Goal: Information Seeking & Learning: Learn about a topic

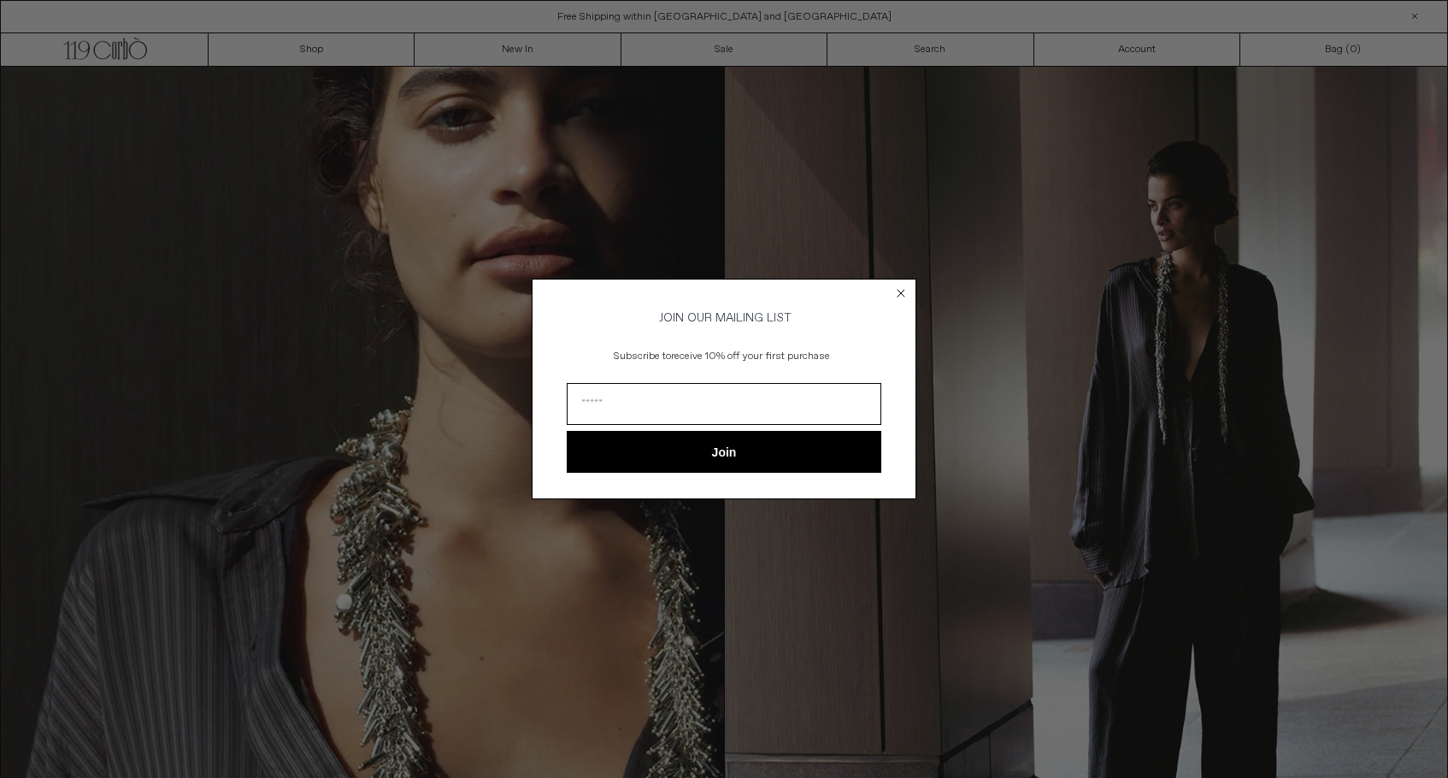
click at [900, 290] on icon "Close dialog" at bounding box center [901, 293] width 7 height 7
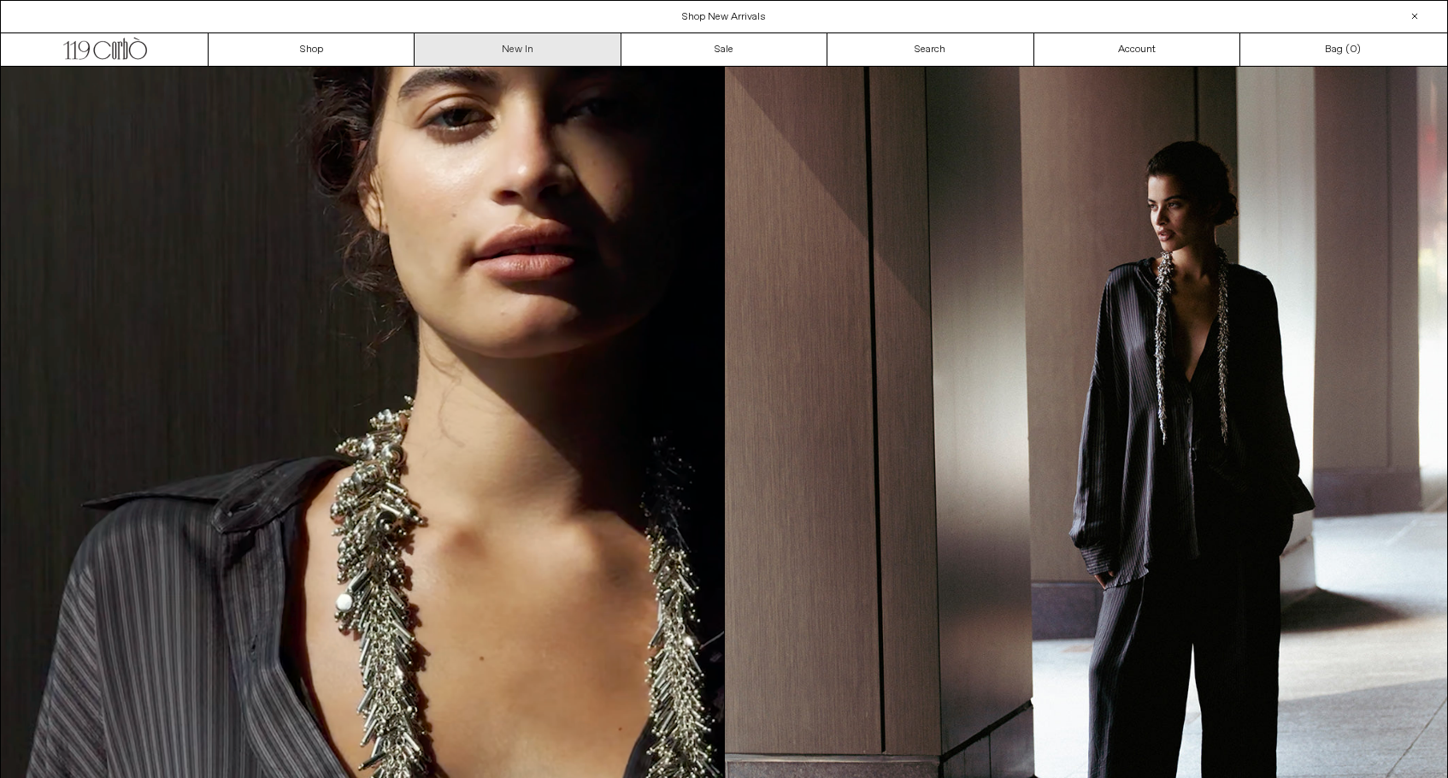
click at [464, 54] on link "New In" at bounding box center [518, 49] width 206 height 32
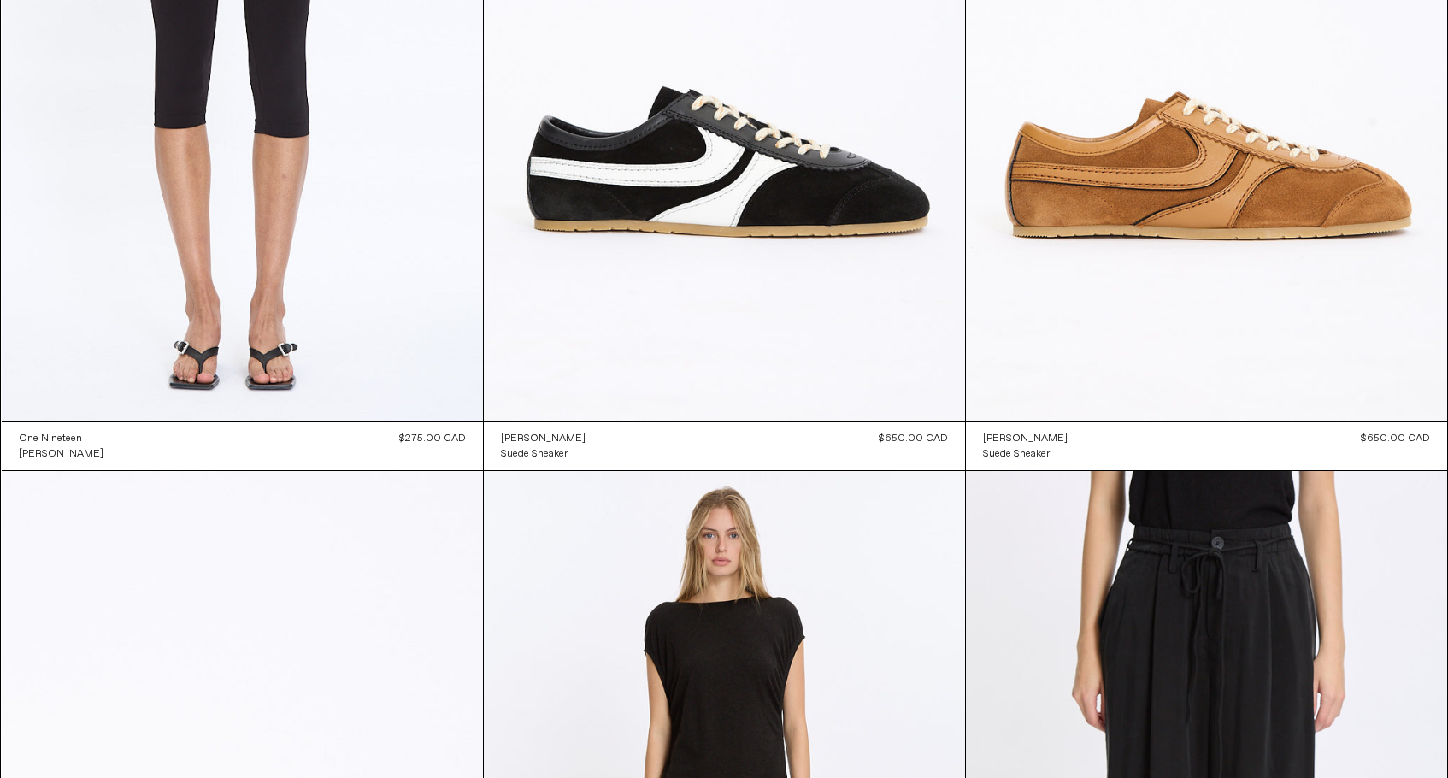
scroll to position [22779, 0]
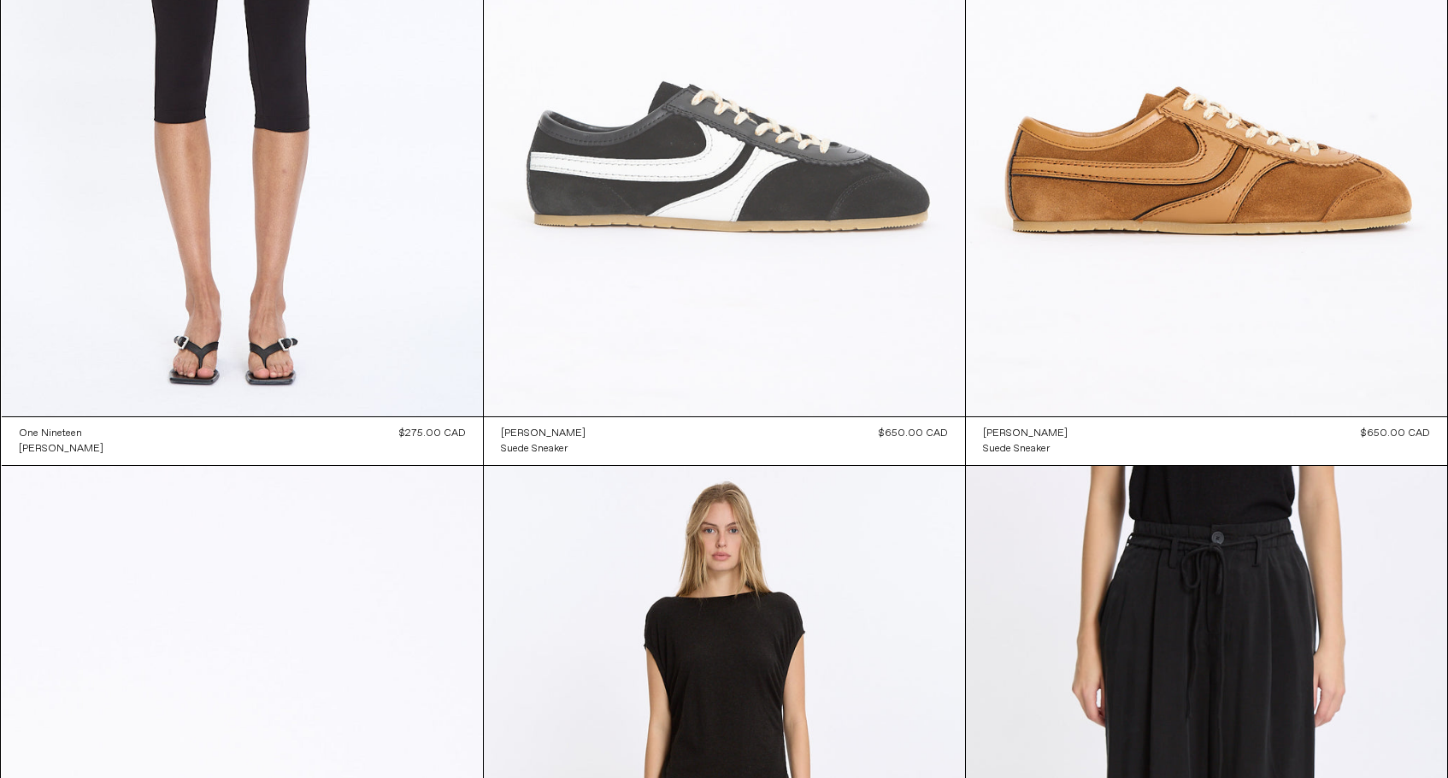
click at [569, 132] on at bounding box center [724, 56] width 481 height 722
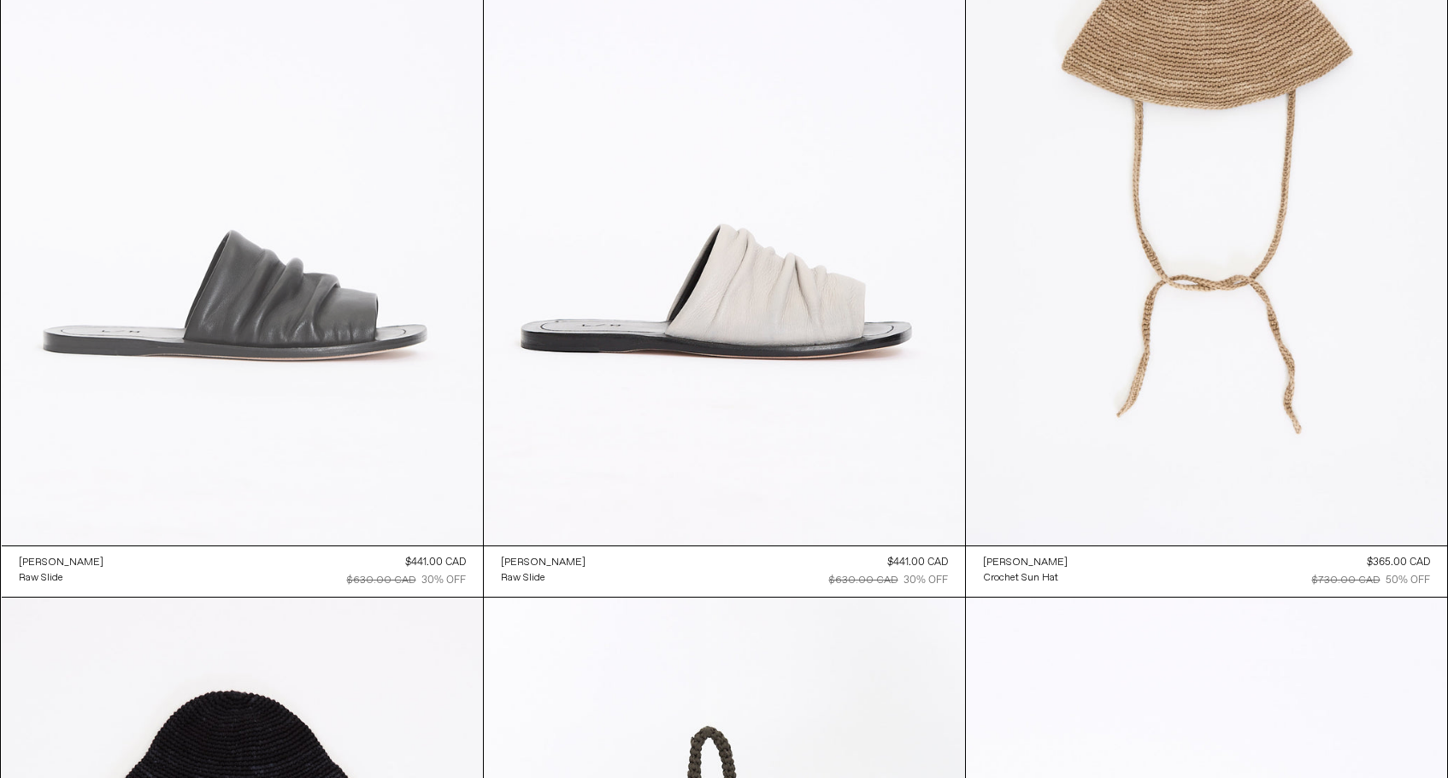
scroll to position [34231, 0]
click at [405, 296] on at bounding box center [242, 183] width 481 height 722
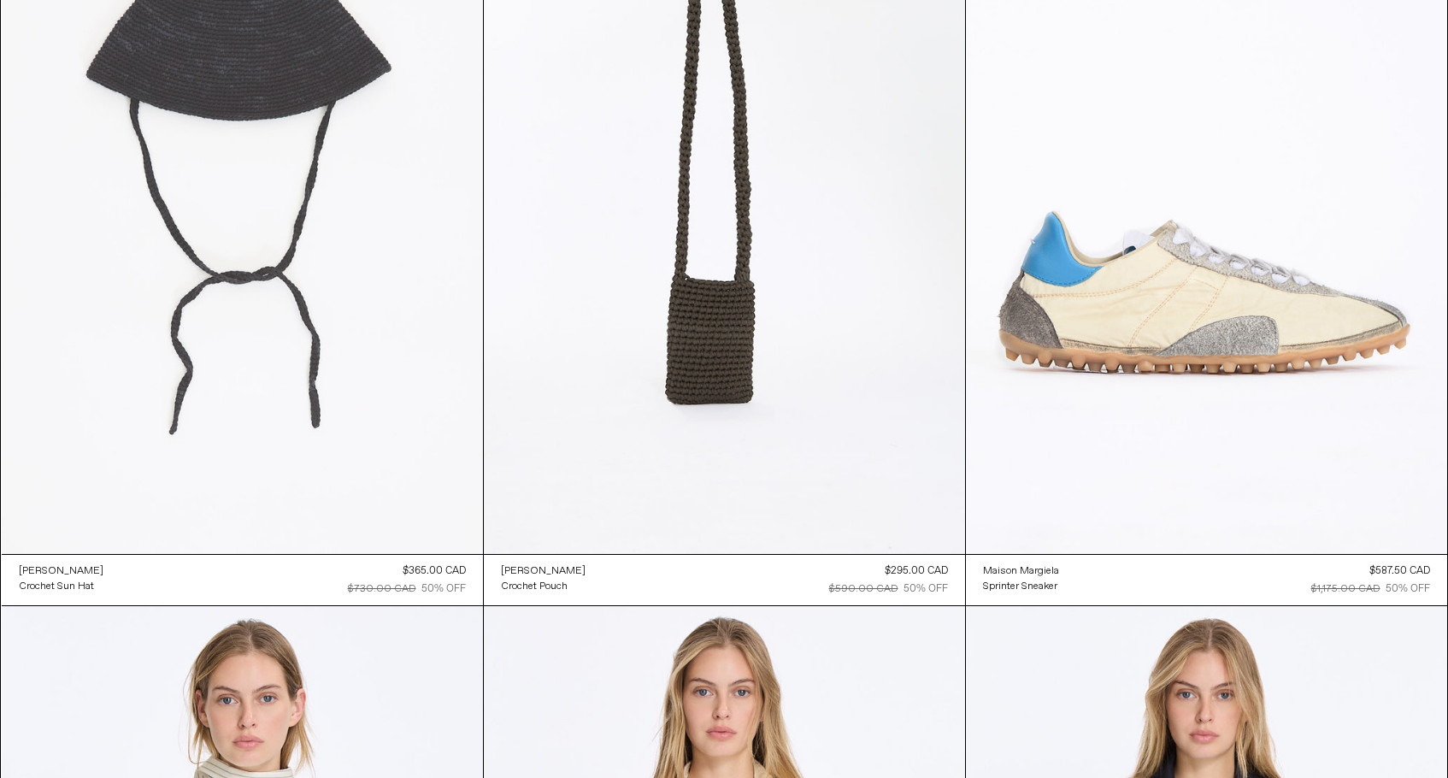
scroll to position [34996, 0]
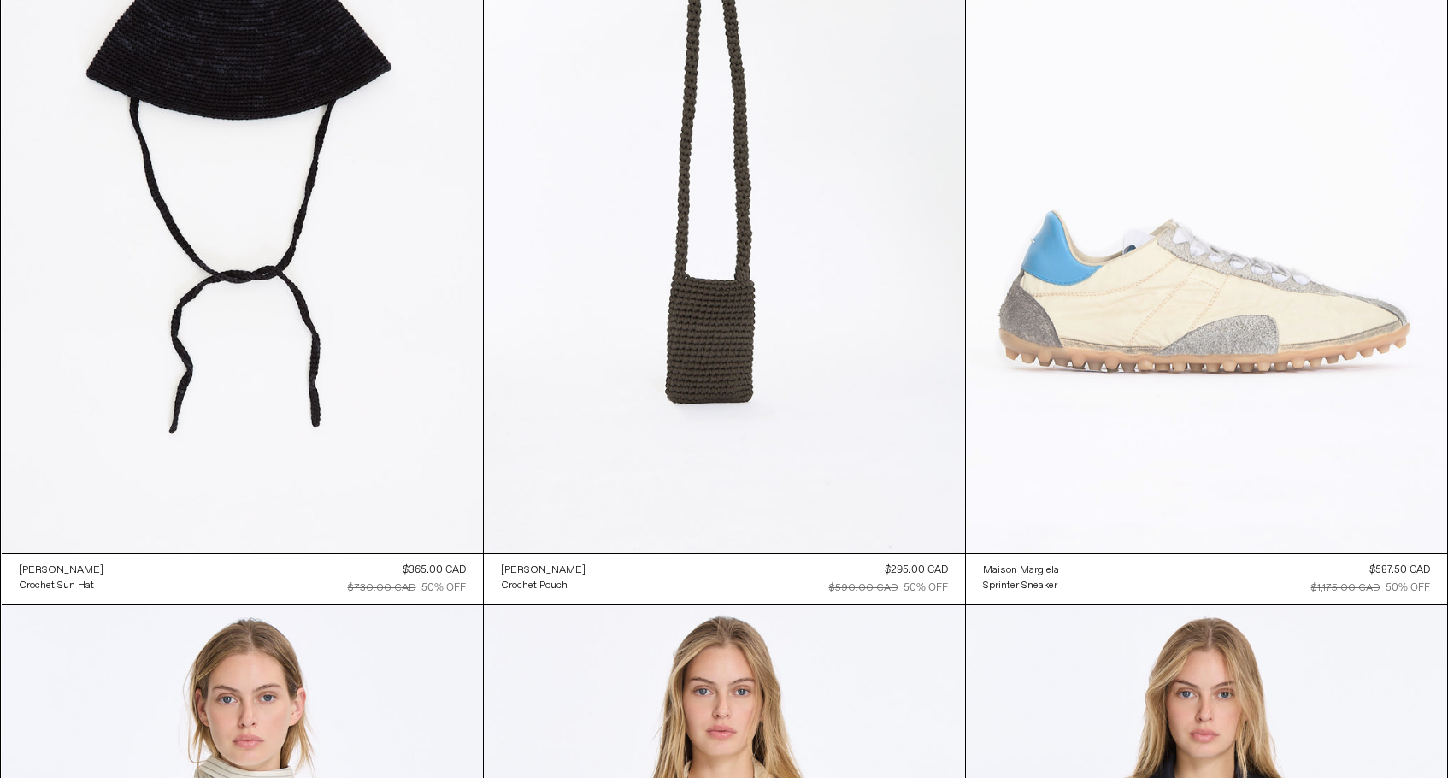
click at [1106, 210] on at bounding box center [1206, 193] width 481 height 722
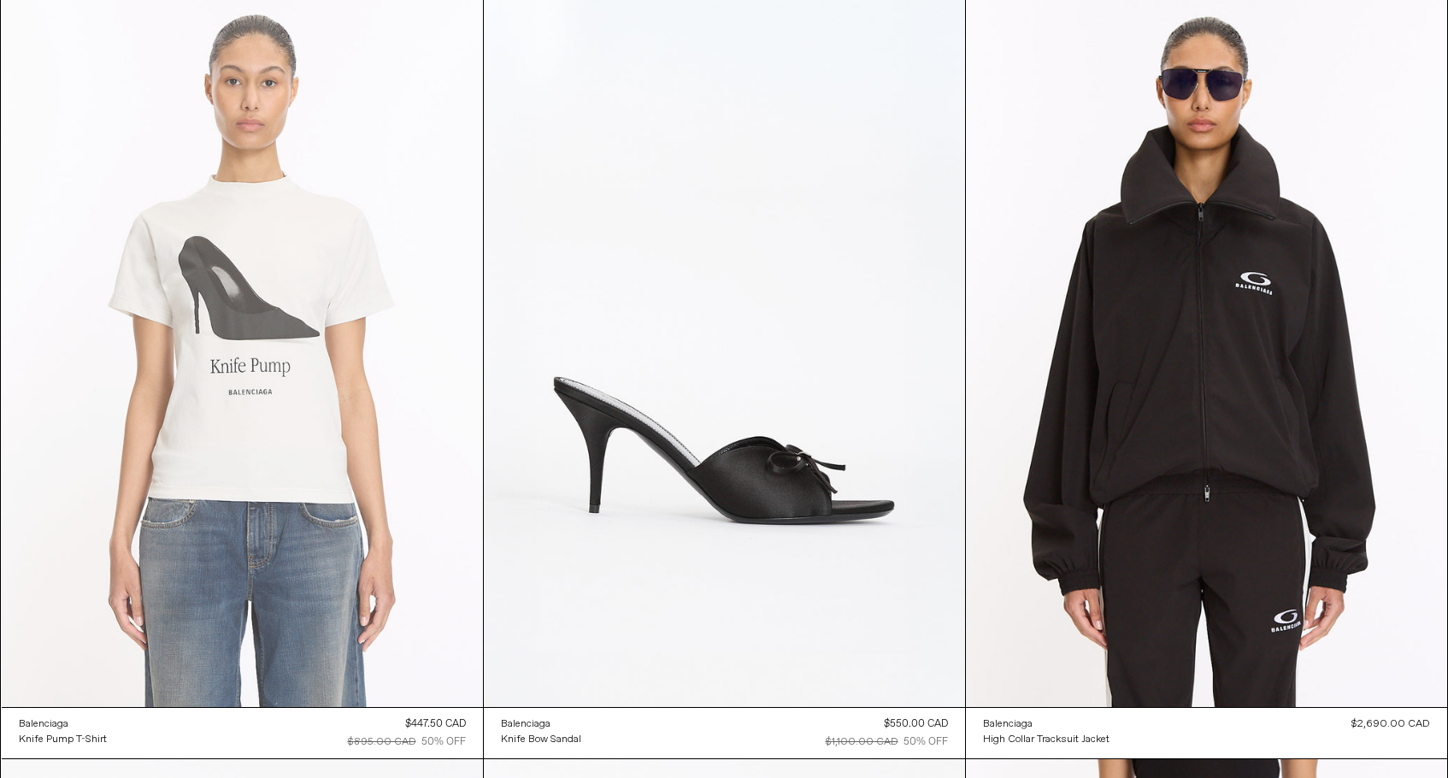
scroll to position [37163, 0]
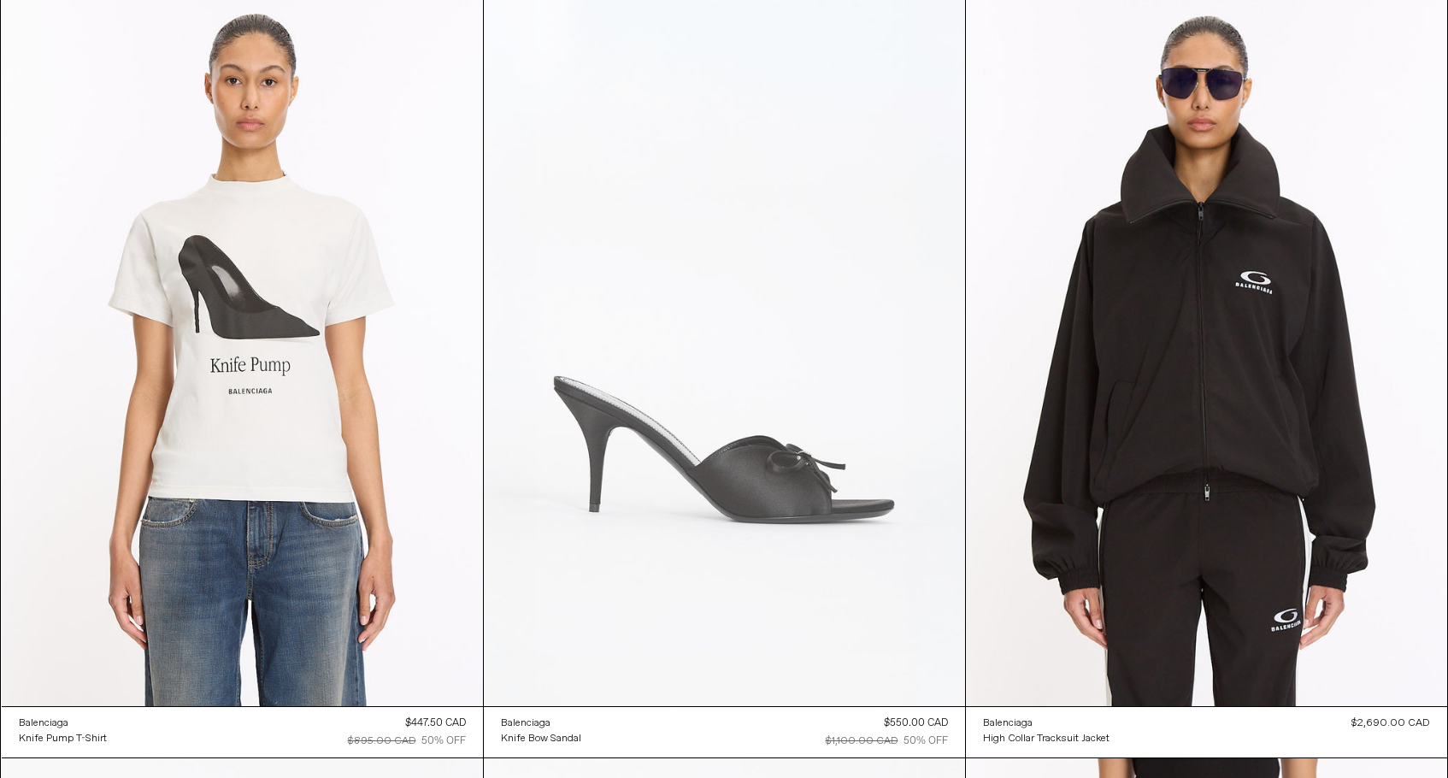
click at [563, 350] on at bounding box center [724, 345] width 481 height 722
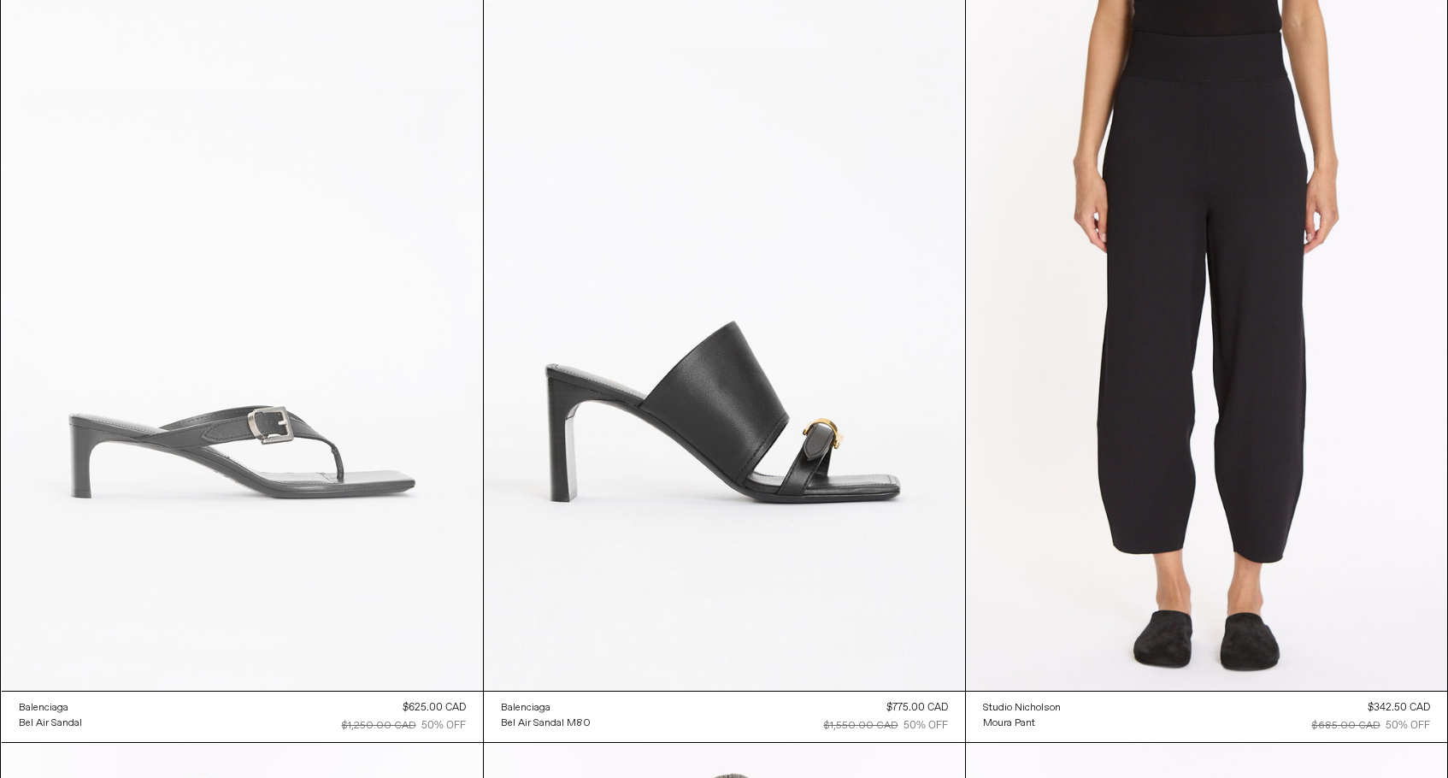
scroll to position [37949, 0]
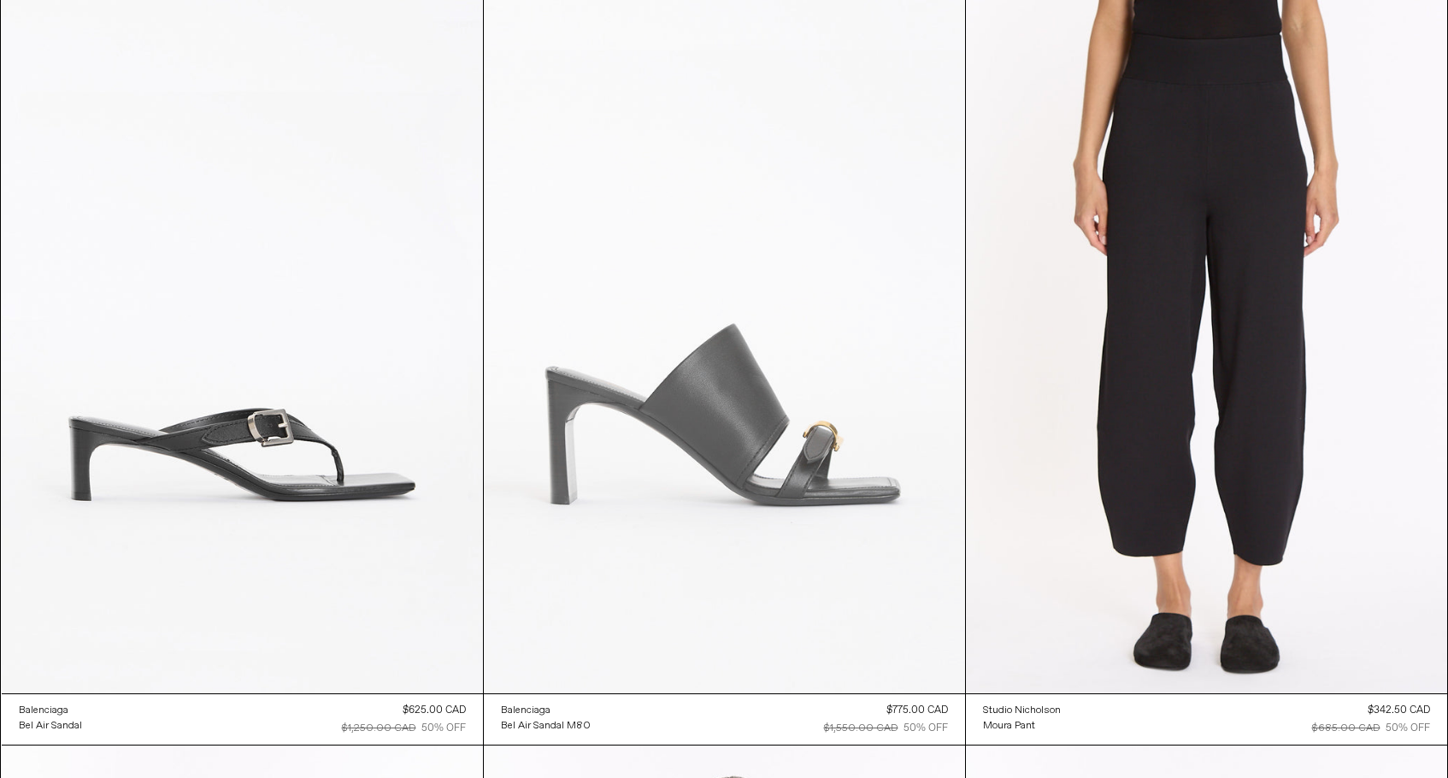
click at [606, 249] on at bounding box center [724, 333] width 481 height 722
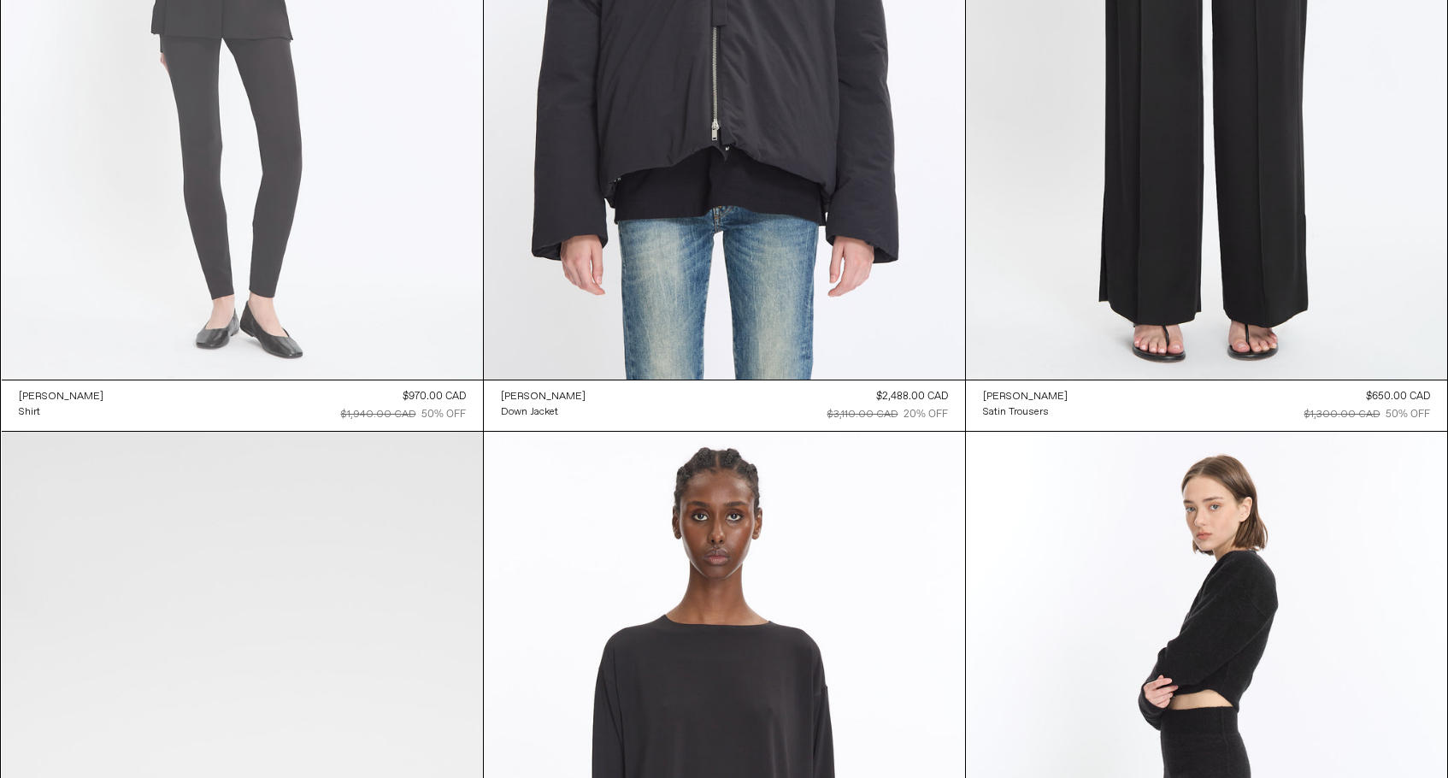
scroll to position [79483, 0]
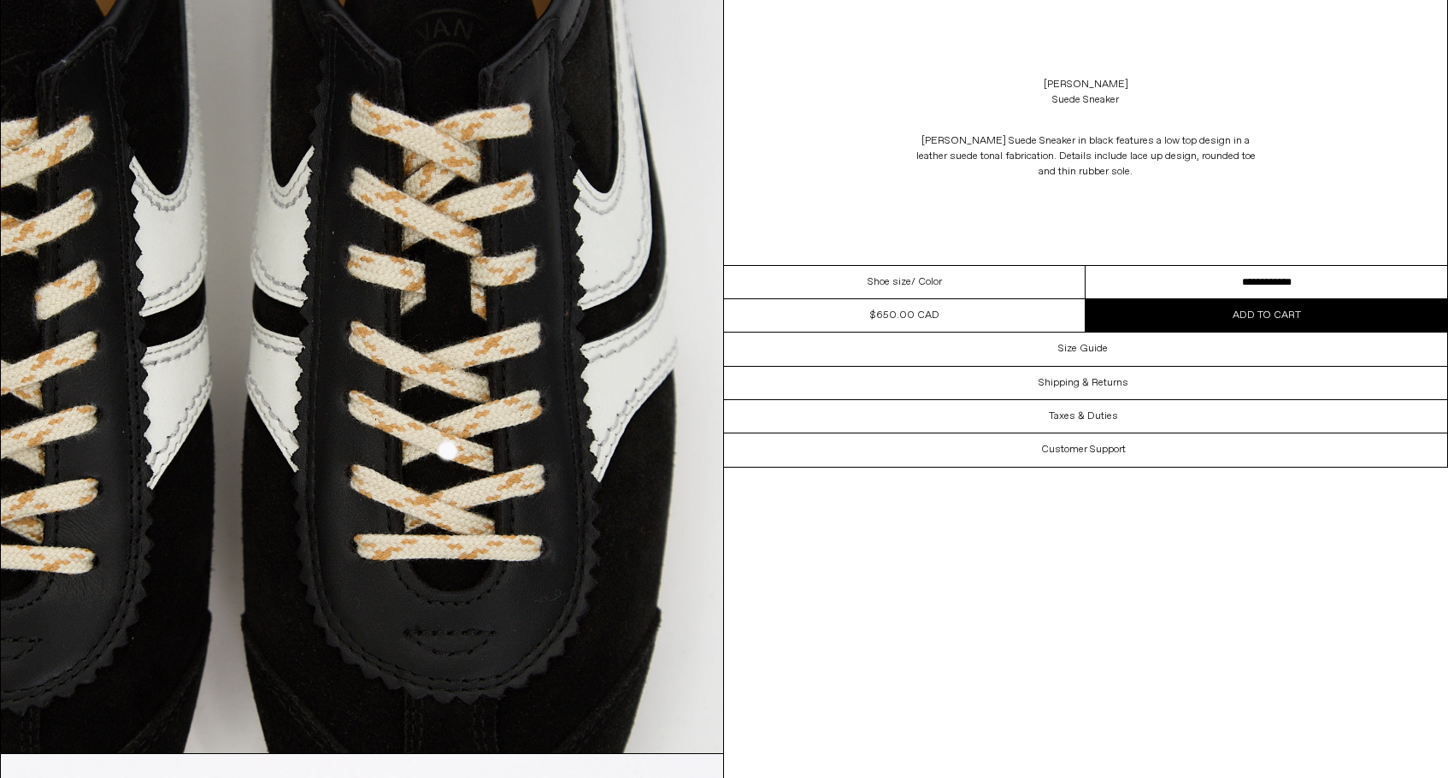
scroll to position [2964, 0]
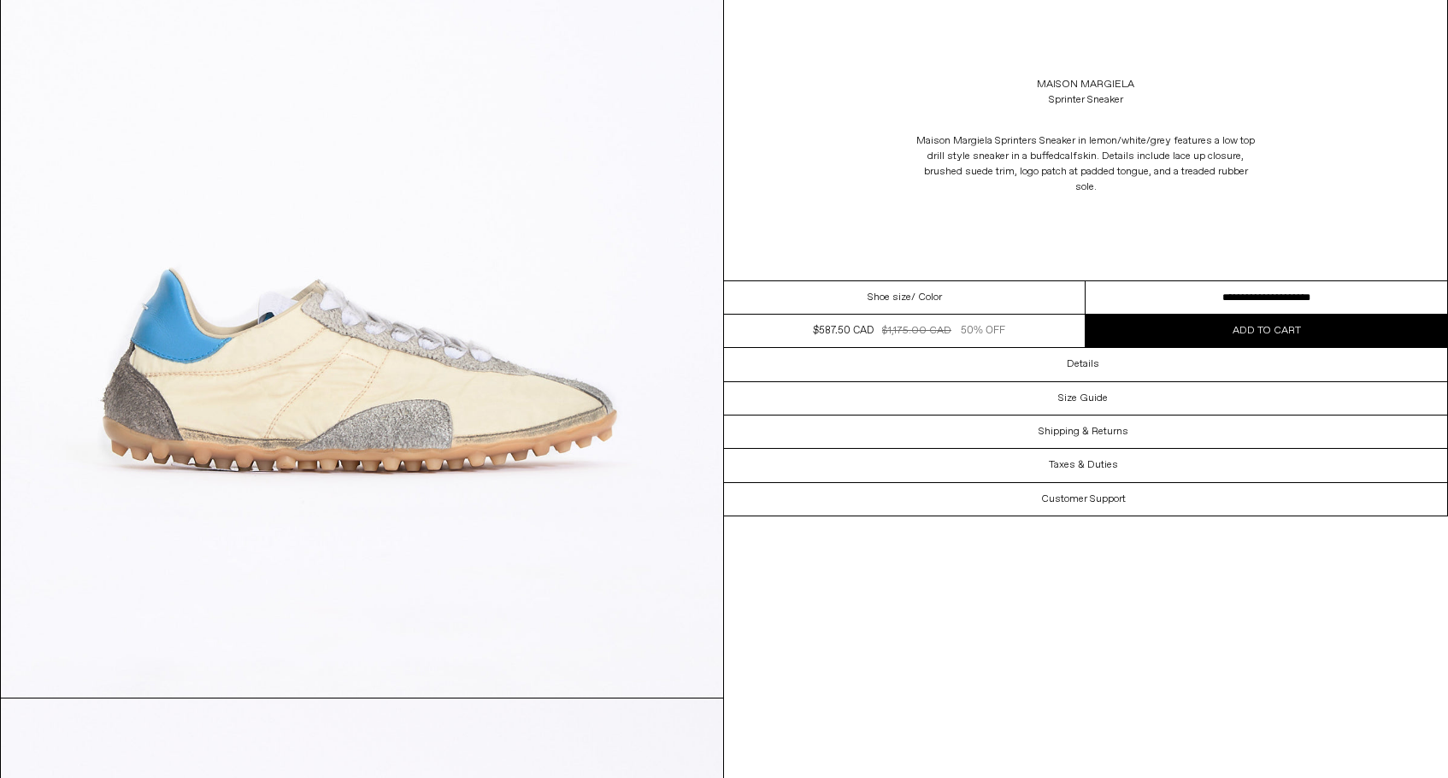
scroll to position [360, 0]
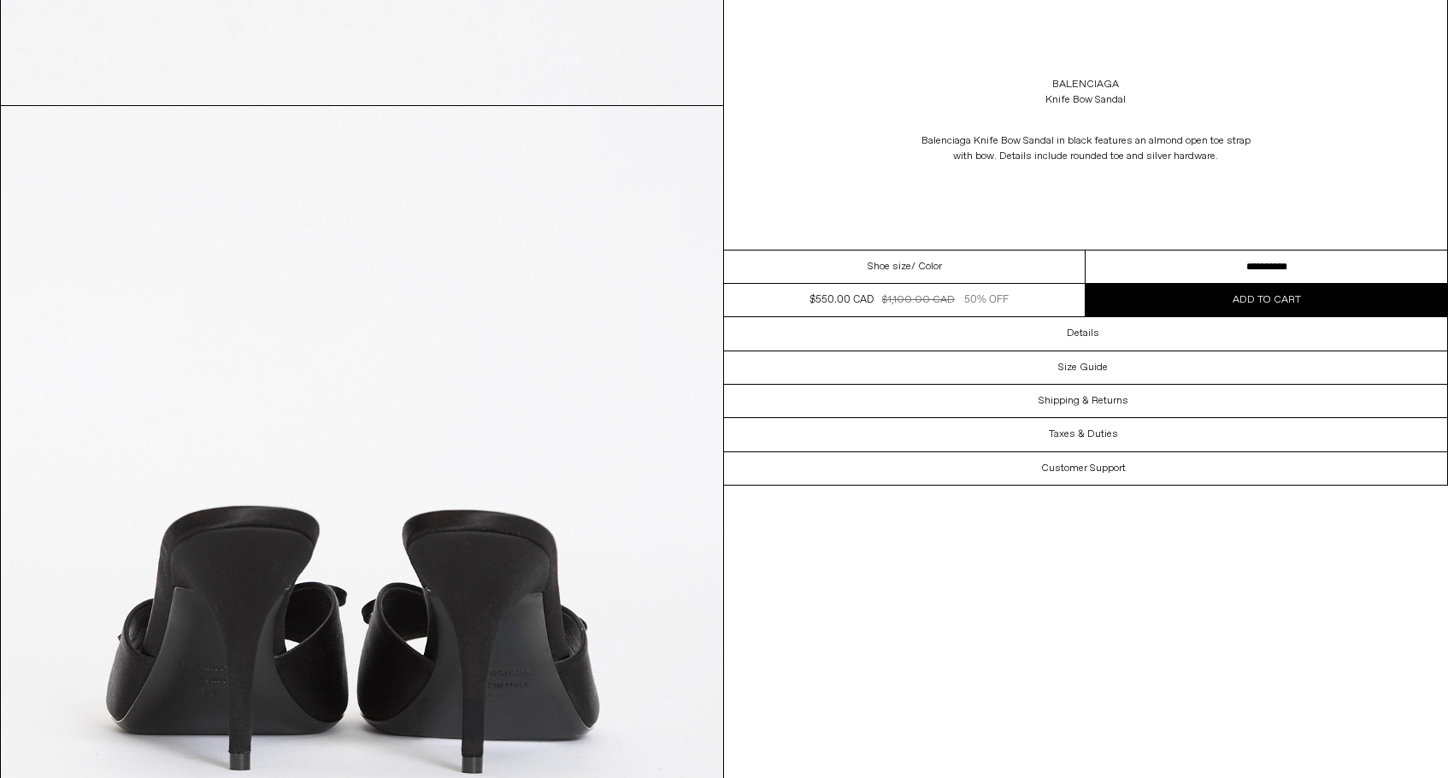
scroll to position [2706, 0]
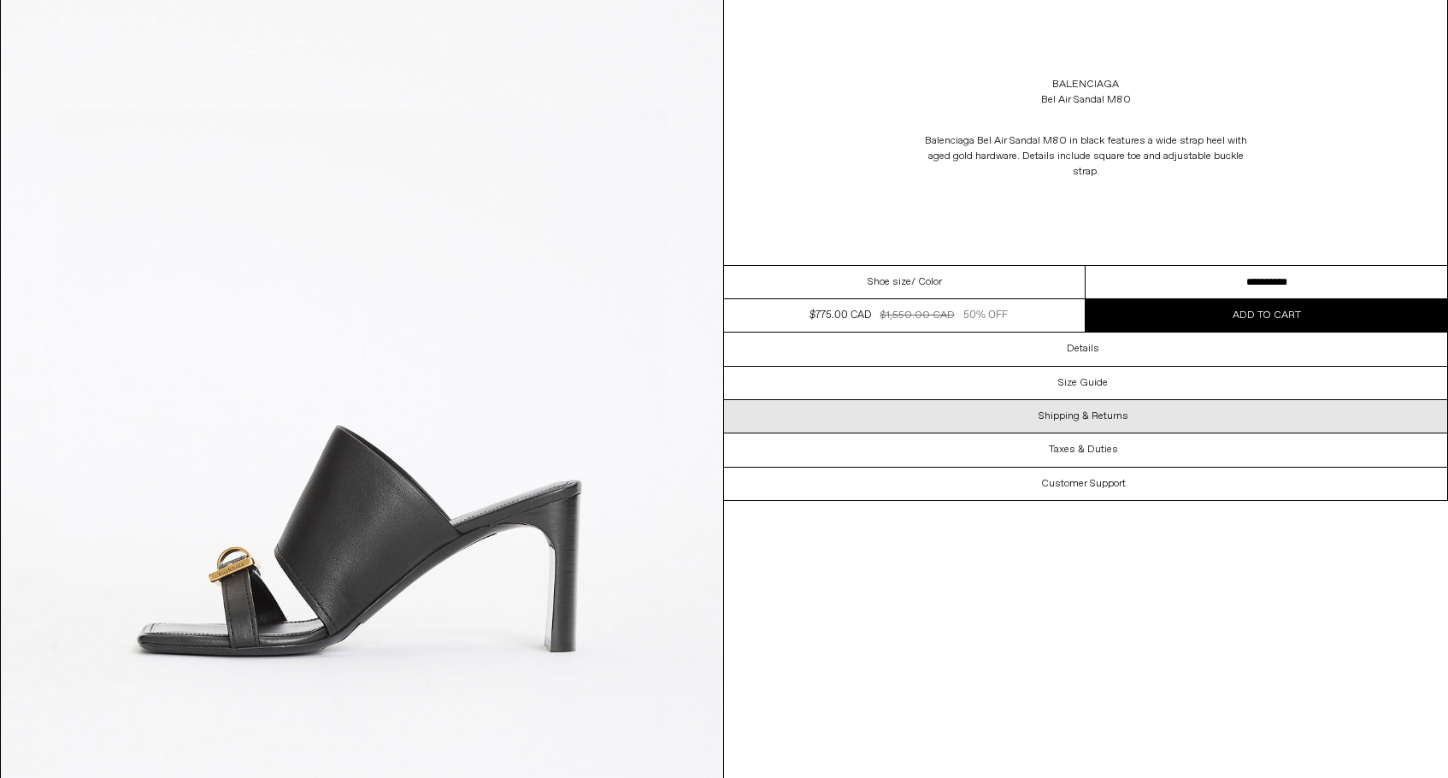
scroll to position [1920, 0]
